Goal: Task Accomplishment & Management: Manage account settings

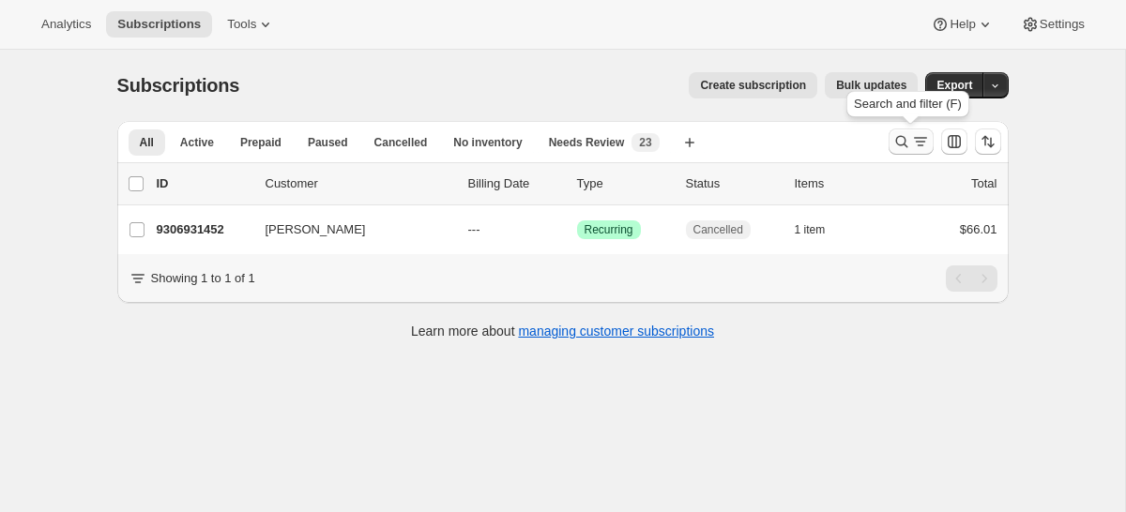
click at [900, 130] on button "Search and filter results" at bounding box center [910, 142] width 45 height 26
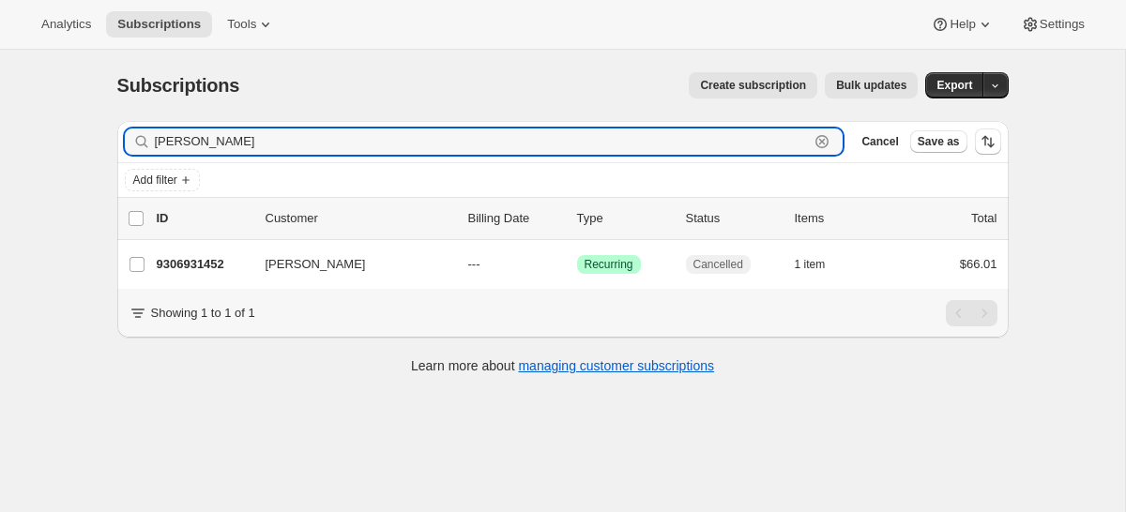
click at [820, 142] on icon "button" at bounding box center [822, 142] width 7 height 7
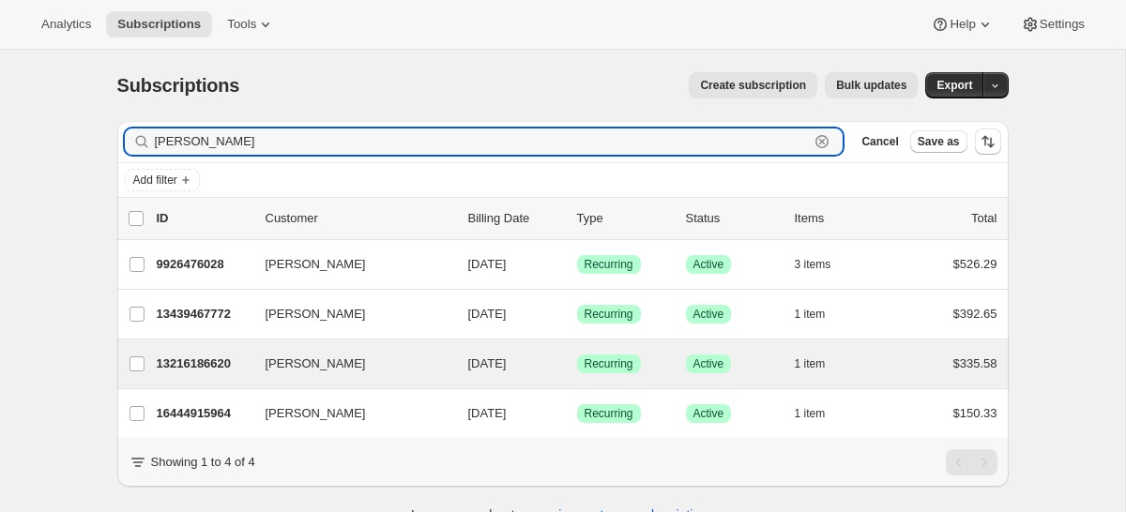
type input "[PERSON_NAME]"
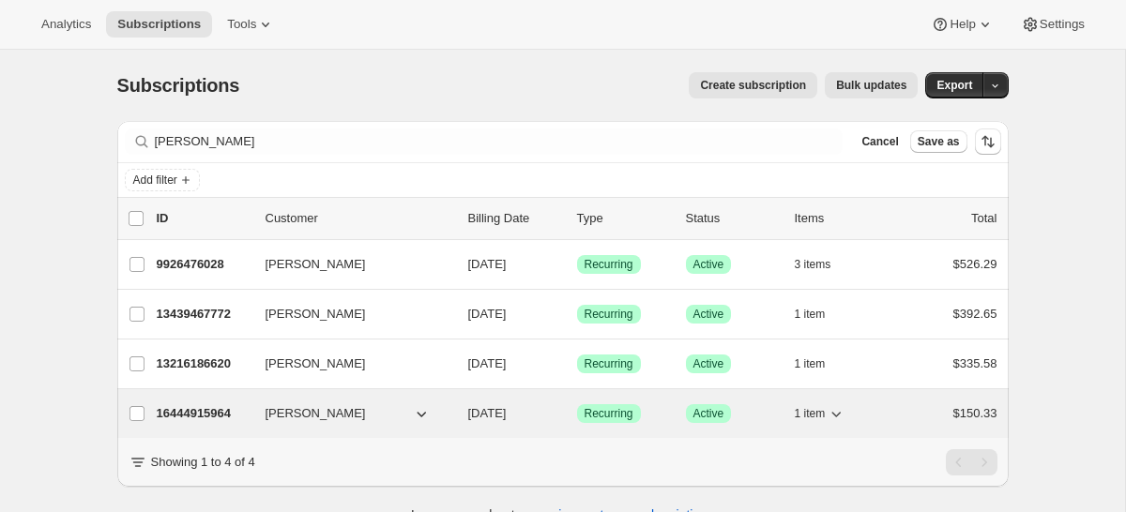
click at [295, 418] on span "[PERSON_NAME]" at bounding box center [315, 413] width 100 height 19
click at [845, 412] on icon "button" at bounding box center [835, 413] width 19 height 19
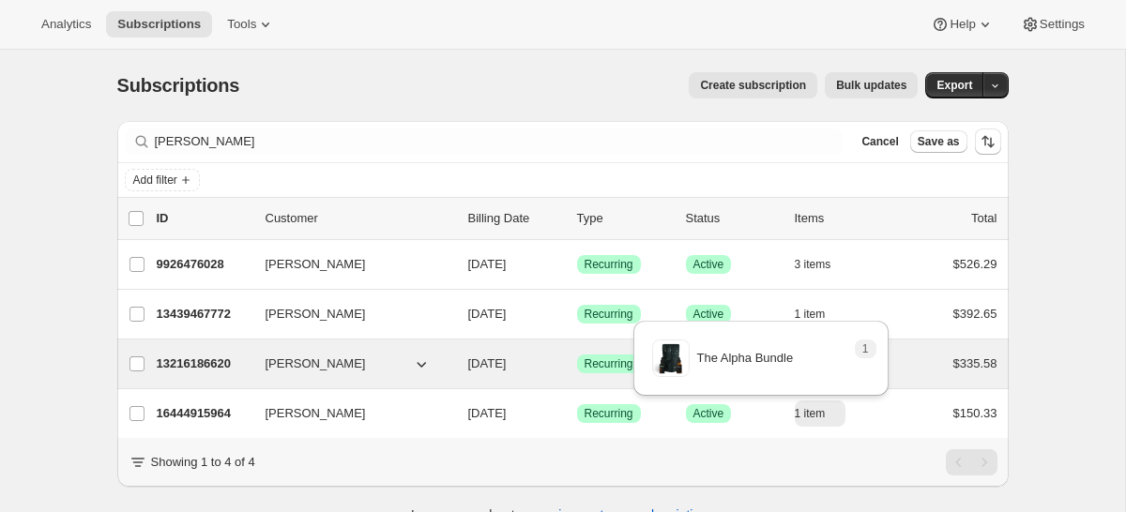
click at [917, 361] on div "$335.58" at bounding box center [950, 364] width 94 height 19
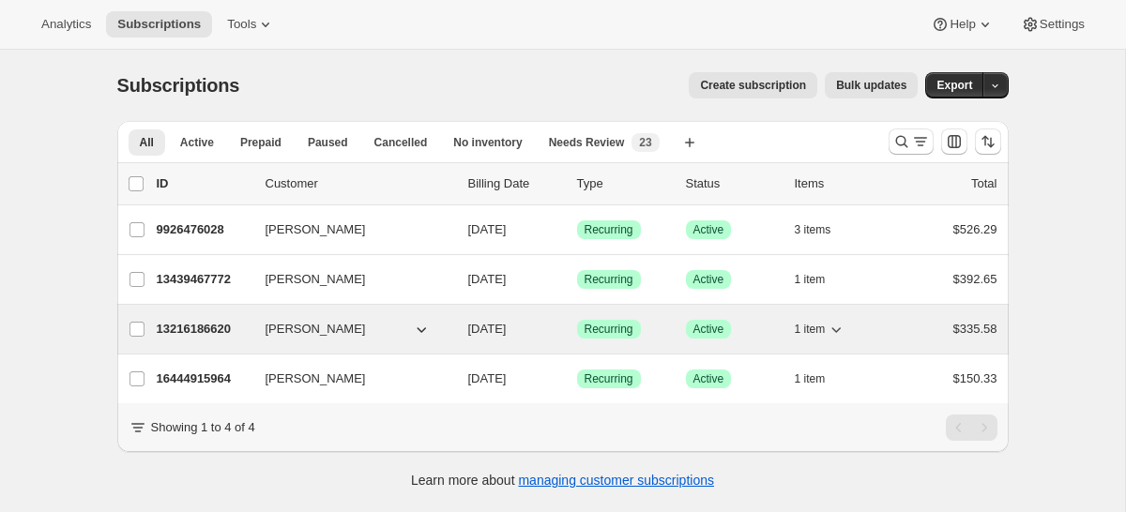
click at [843, 325] on icon "button" at bounding box center [835, 329] width 19 height 19
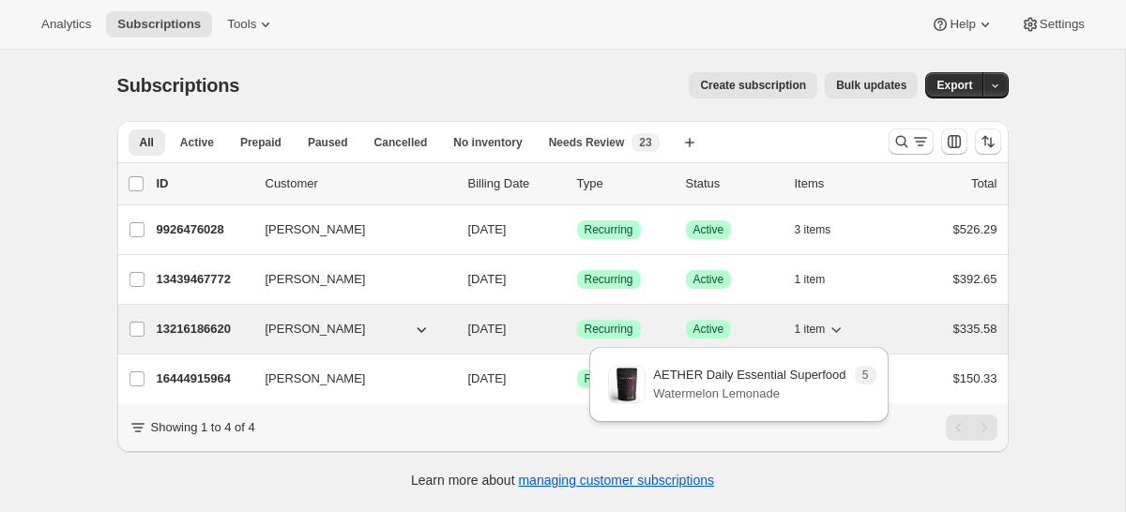
click at [843, 325] on icon "button" at bounding box center [835, 329] width 19 height 19
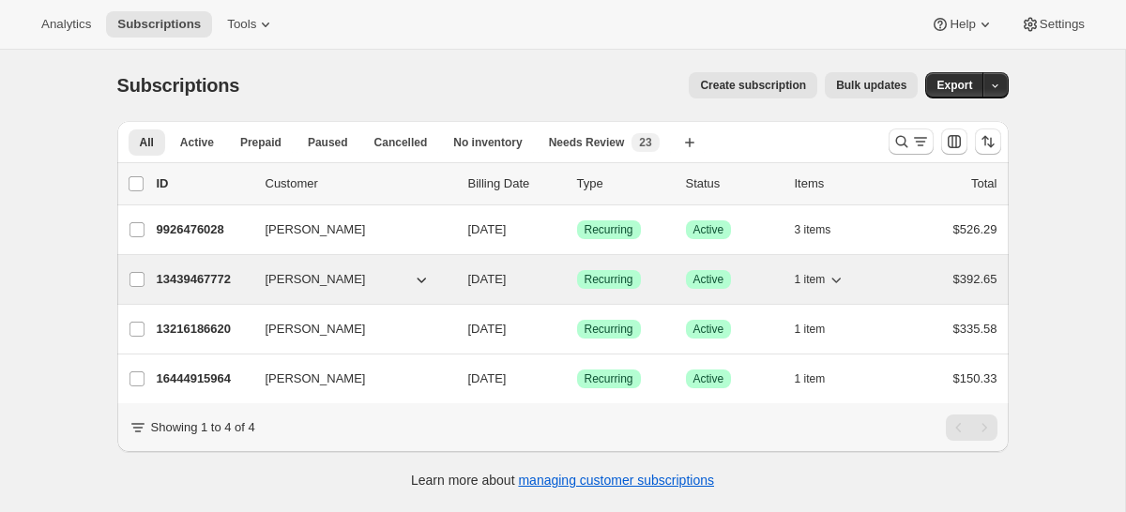
click at [839, 283] on icon "button" at bounding box center [835, 279] width 19 height 19
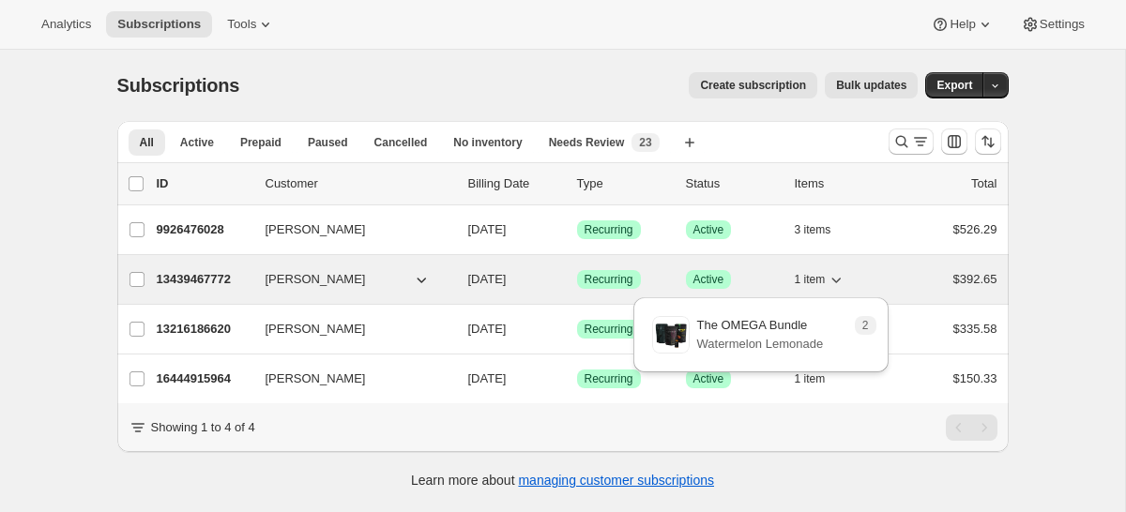
click at [839, 283] on icon "button" at bounding box center [835, 279] width 19 height 19
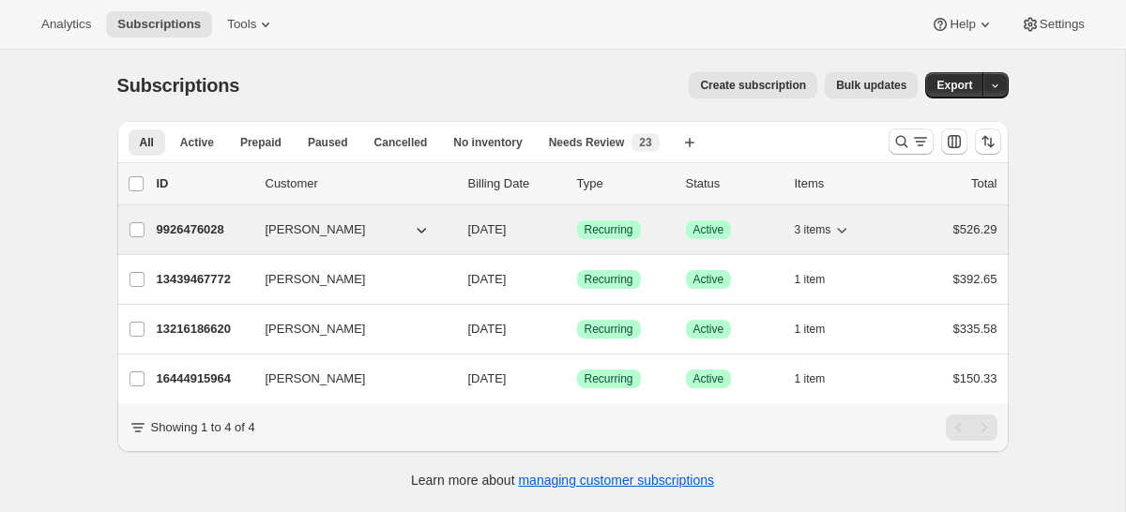
click at [841, 226] on icon "button" at bounding box center [841, 229] width 19 height 19
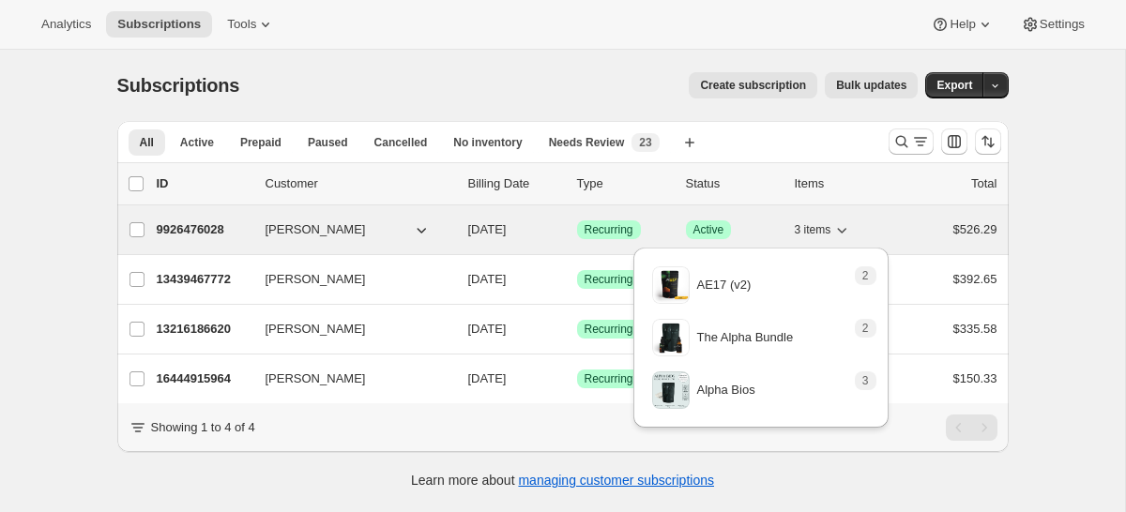
click at [841, 226] on icon "button" at bounding box center [841, 229] width 19 height 19
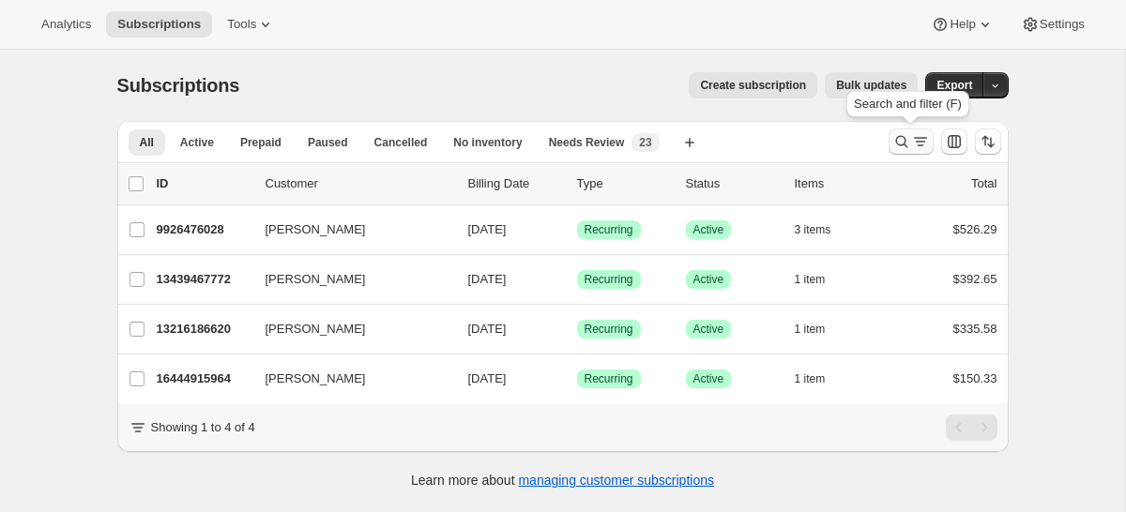
click at [913, 133] on icon "Search and filter results" at bounding box center [920, 141] width 19 height 19
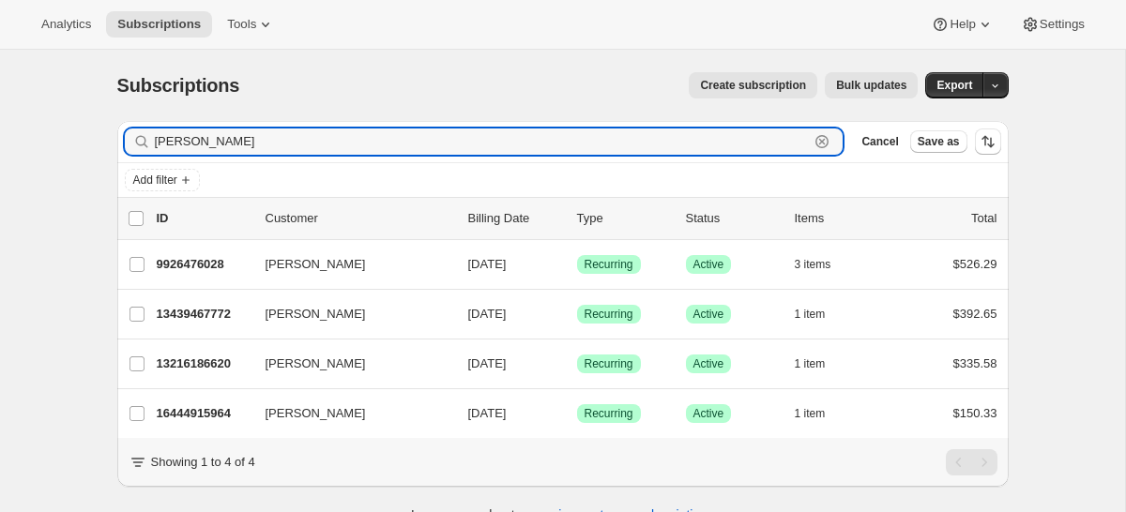
click at [823, 141] on icon "button" at bounding box center [821, 141] width 19 height 19
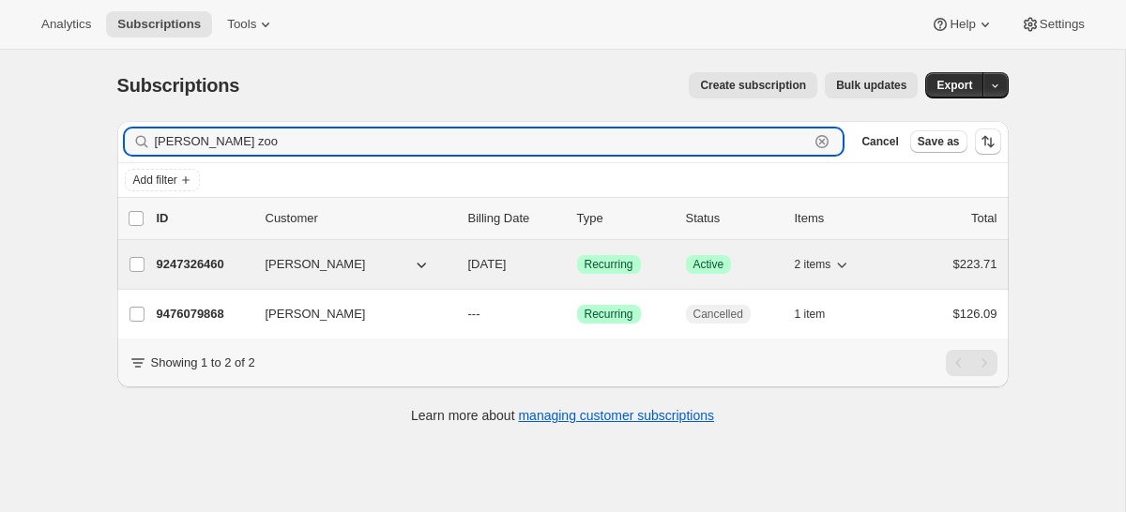
type input "linda zoo"
click at [275, 263] on span "Linda Zook" at bounding box center [315, 264] width 100 height 19
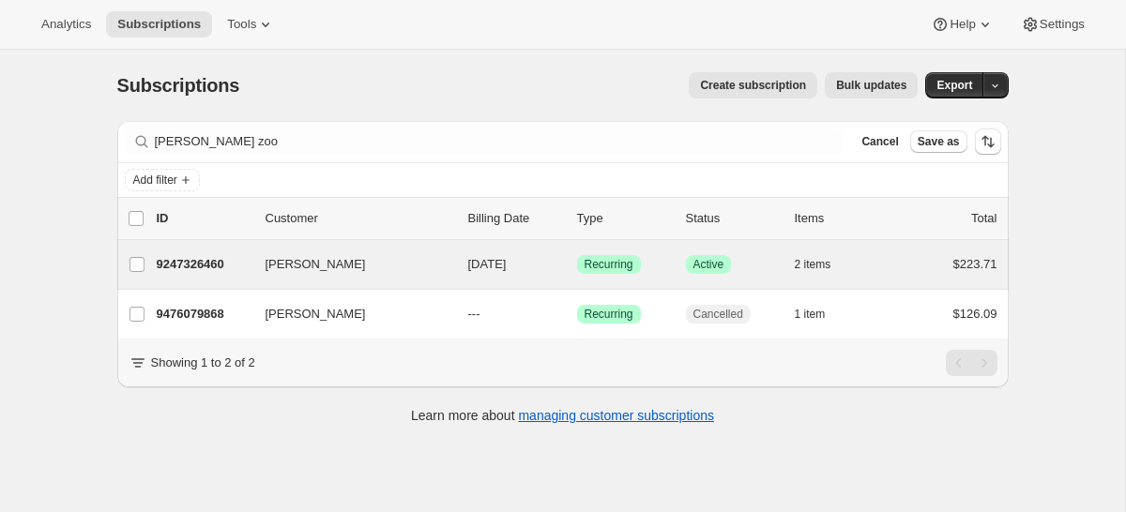
click at [195, 279] on div "Linda Zook 9247326460 Linda Zook 10/18/2025 Success Recurring Success Active 2 …" at bounding box center [562, 264] width 891 height 49
click at [414, 276] on div "9247326460 Linda Zook 10/18/2025 Success Recurring Success Active 2 items $223.…" at bounding box center [577, 264] width 840 height 26
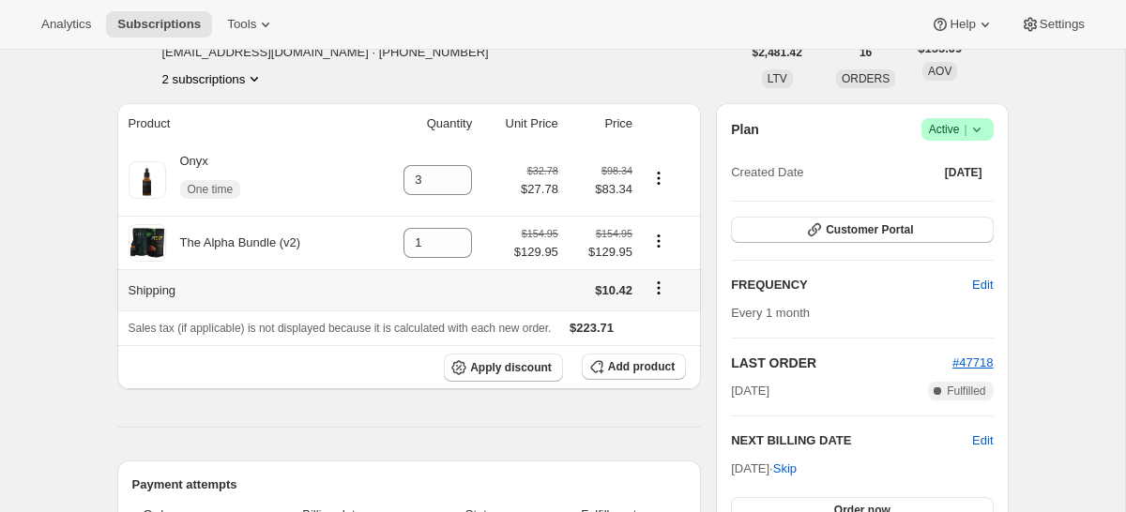
scroll to position [121, 0]
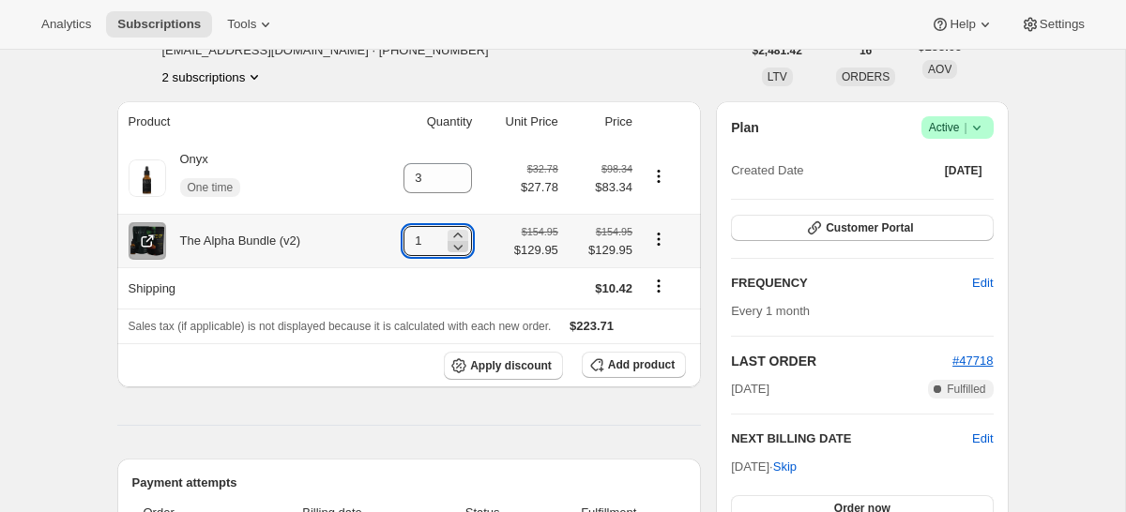
click at [461, 247] on icon at bounding box center [457, 246] width 19 height 19
type input "0"
